Goal: Find specific page/section: Find specific page/section

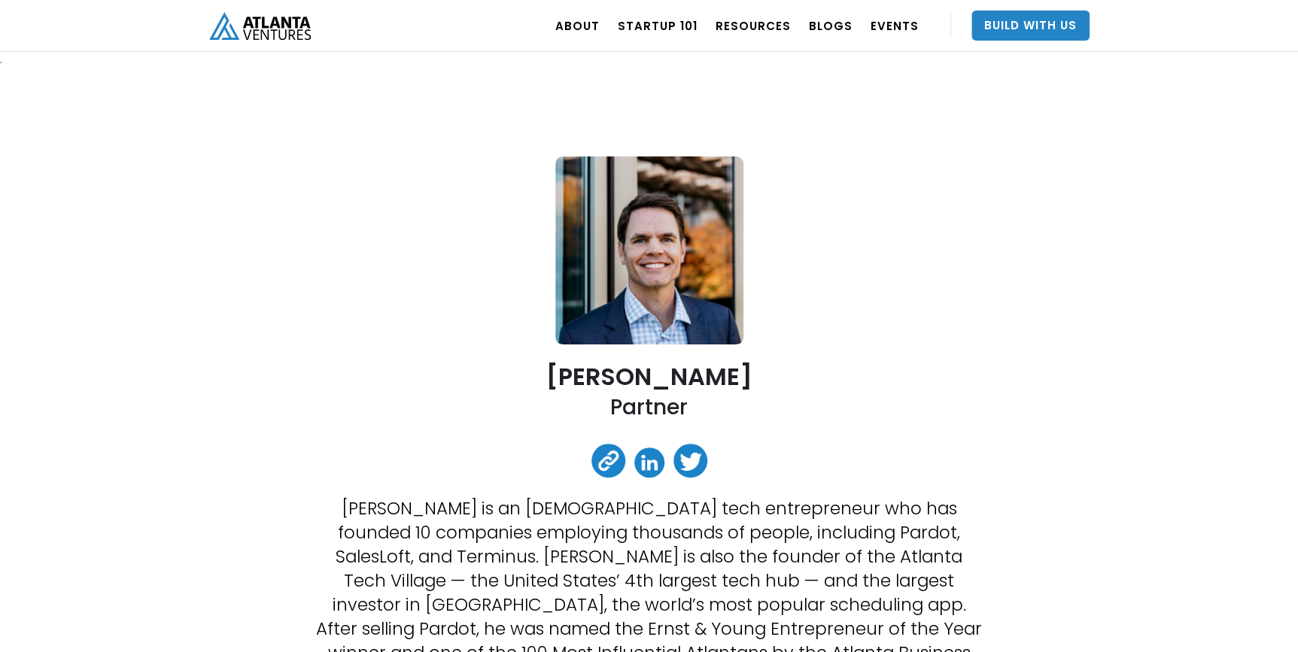
click at [285, 29] on img "home" at bounding box center [260, 26] width 102 height 28
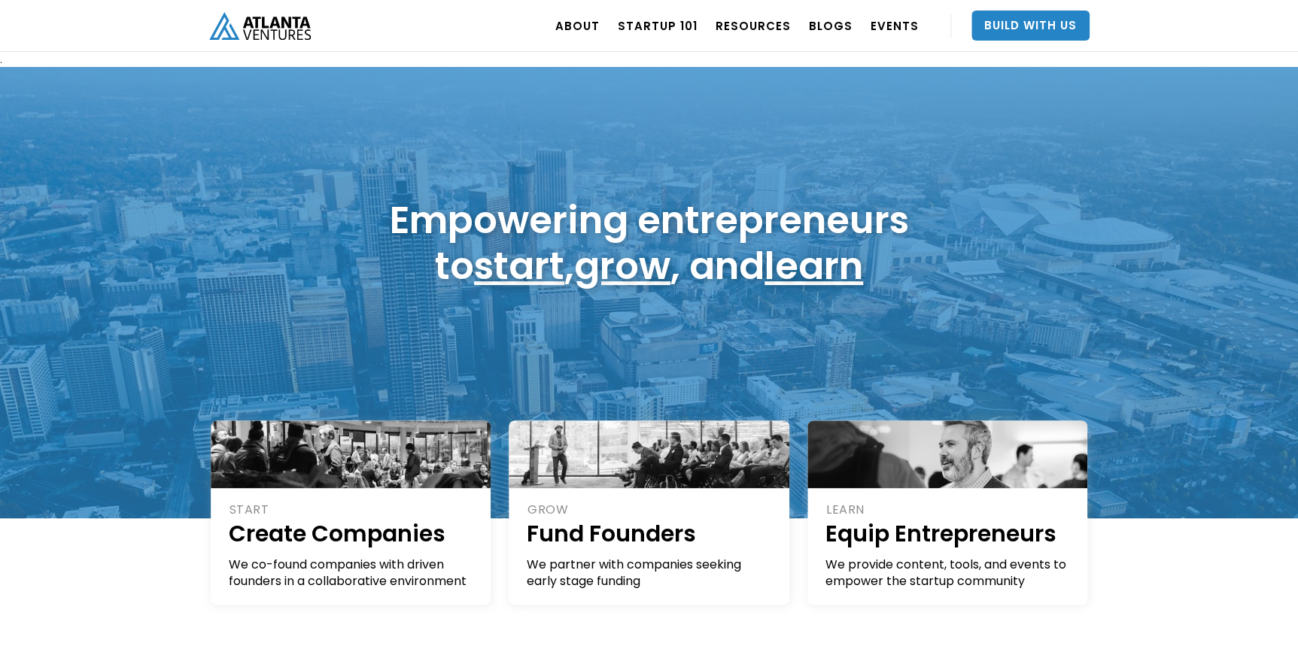
click at [1229, 52] on div "ABOUT OUR STORY TEAM Job Board PORTFOLIO Startup 101 RESOURCES TOOLS STORIES NE…" at bounding box center [649, 26] width 1298 height 52
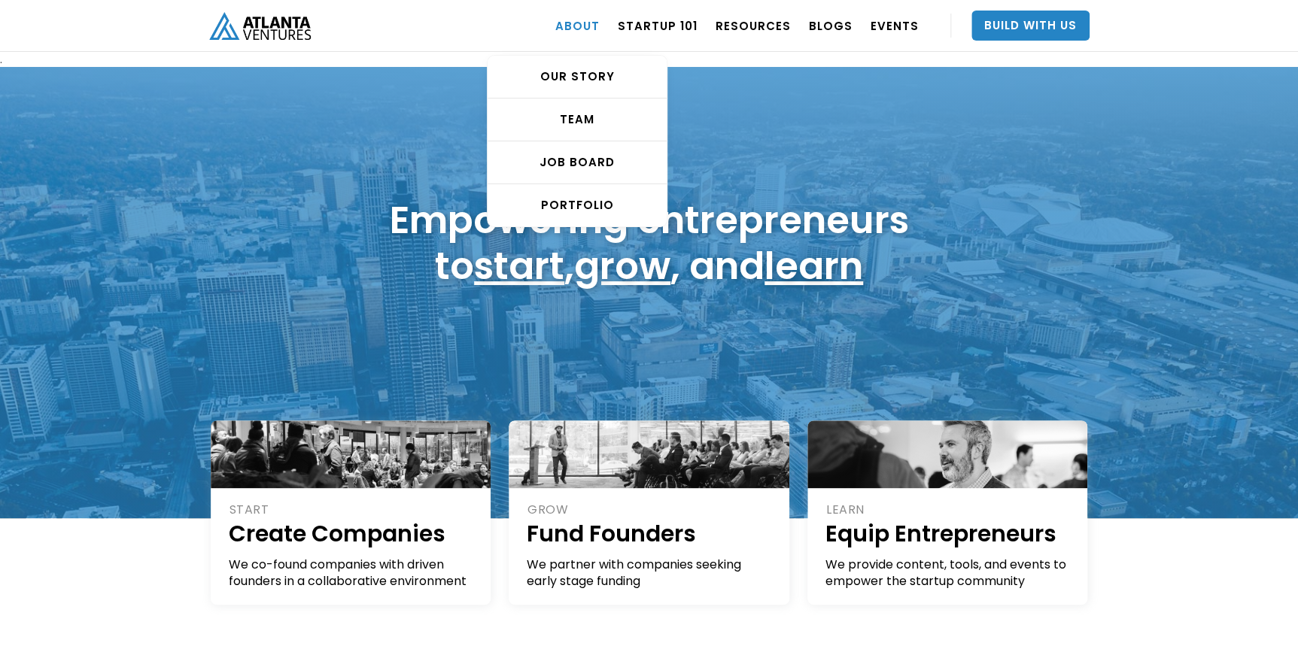
click at [573, 27] on link "ABOUT" at bounding box center [577, 26] width 44 height 42
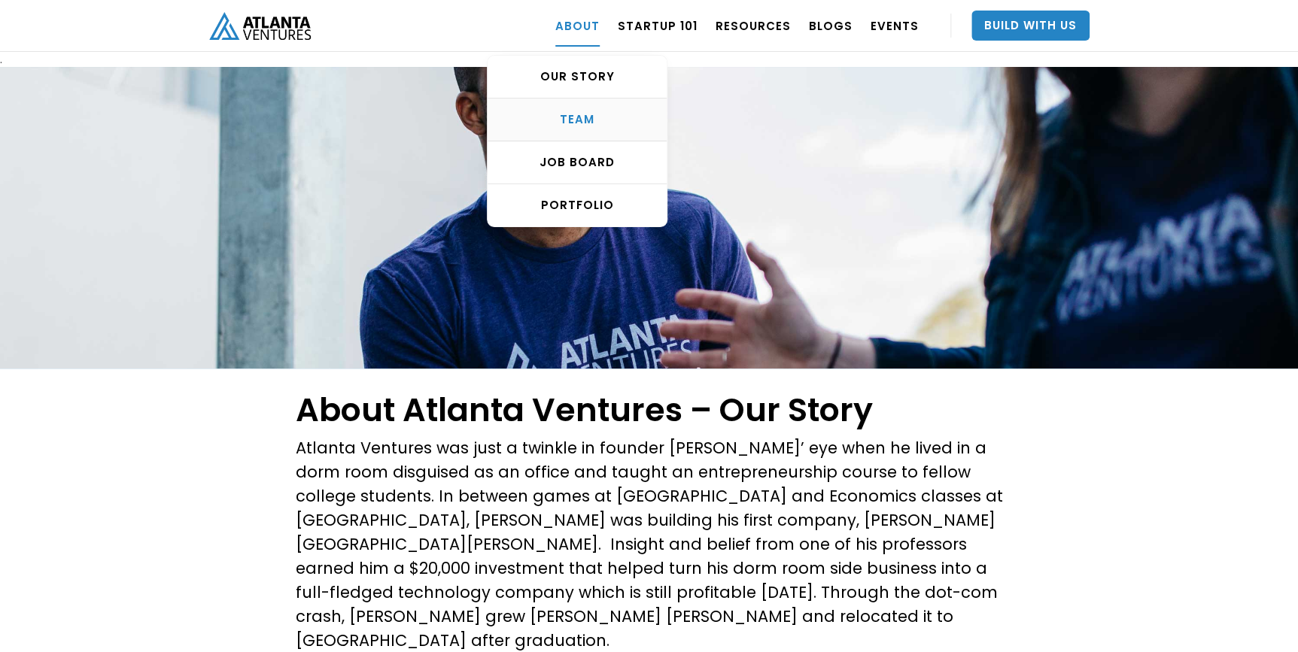
click at [589, 116] on div "TEAM" at bounding box center [577, 119] width 179 height 15
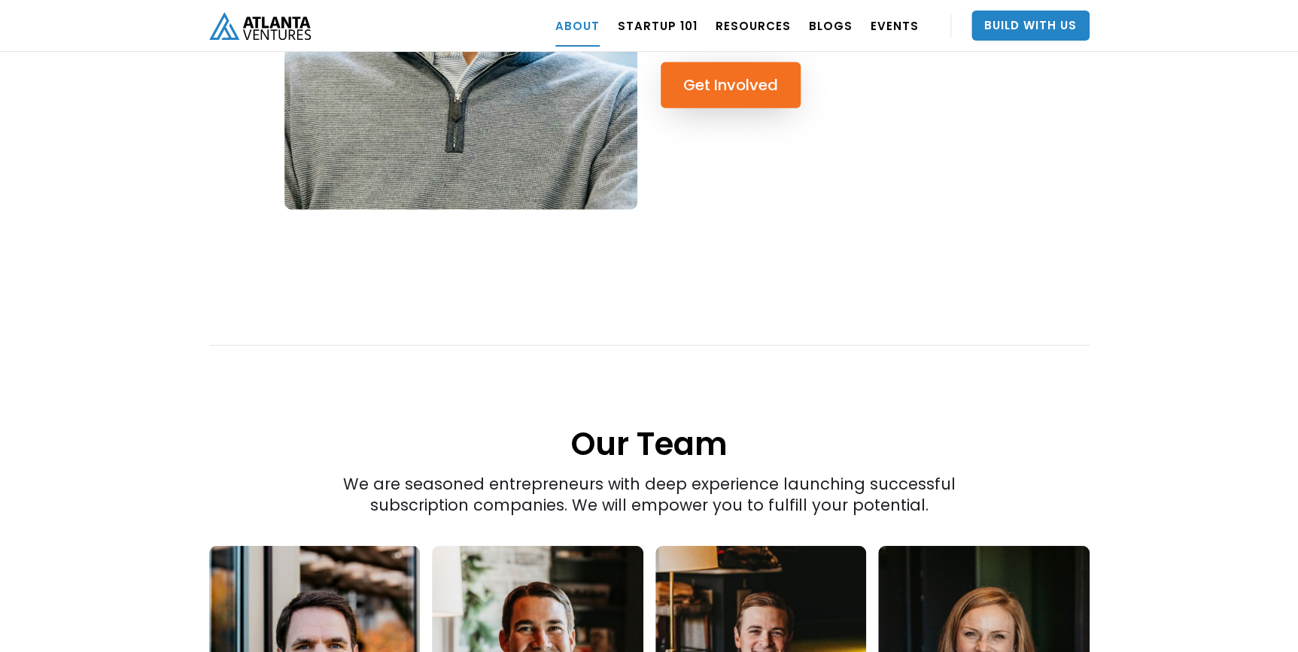
scroll to position [1938, 0]
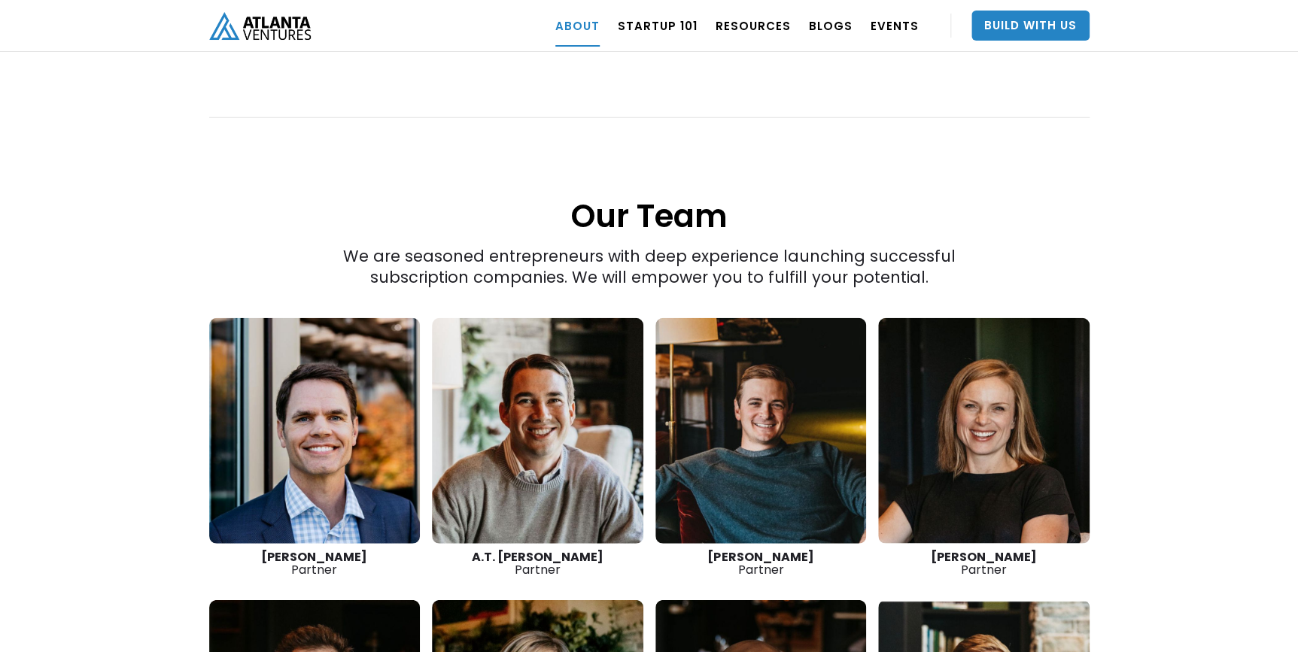
click at [322, 397] on link at bounding box center [314, 431] width 211 height 226
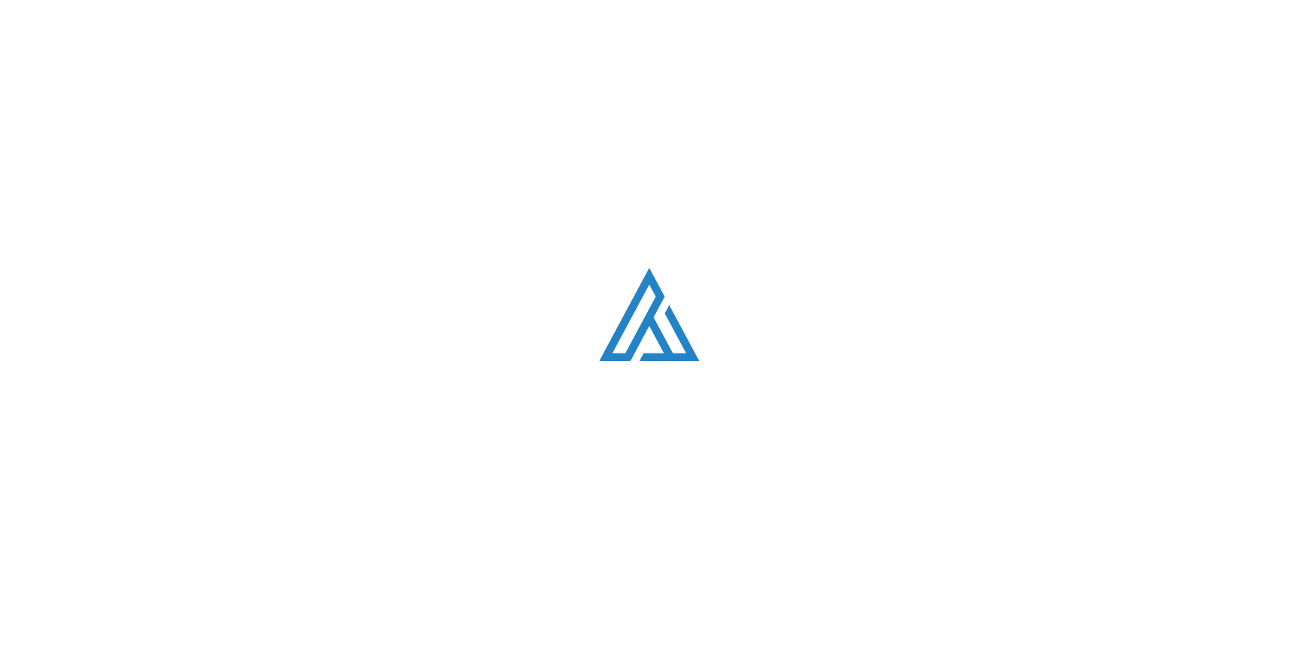
scroll to position [1938, 0]
